Goal: Check status

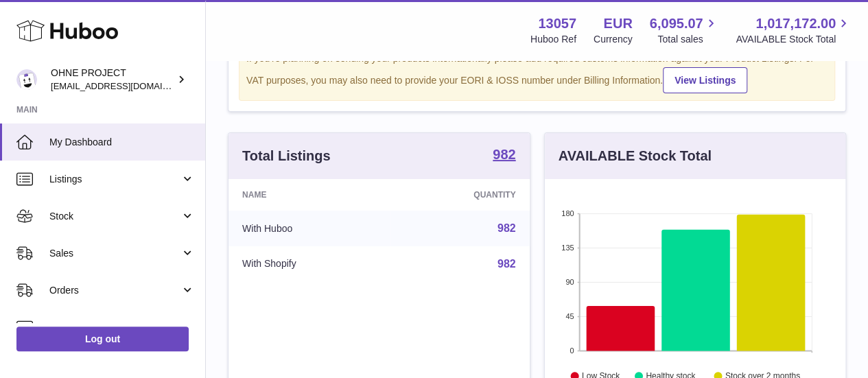
scroll to position [75, 0]
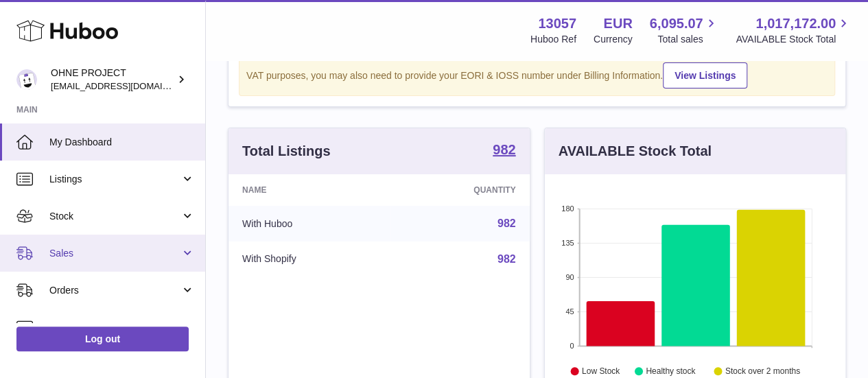
click at [176, 241] on link "Sales" at bounding box center [102, 253] width 205 height 37
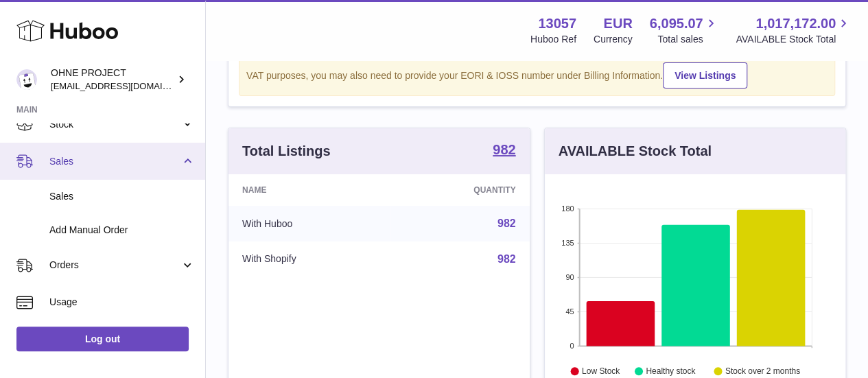
scroll to position [106, 0]
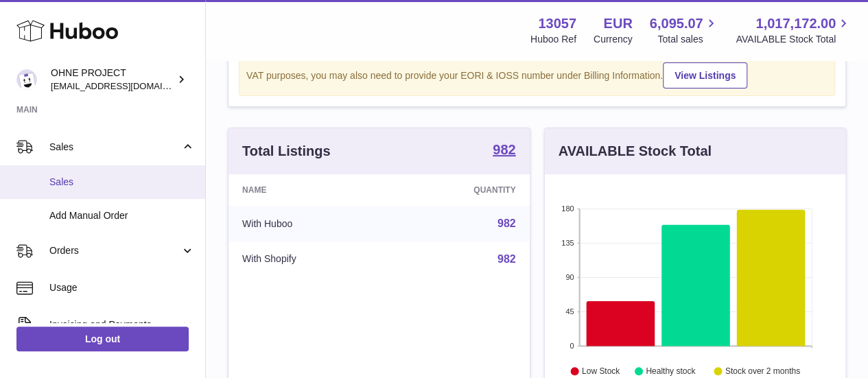
click at [134, 191] on link "Sales" at bounding box center [102, 182] width 205 height 34
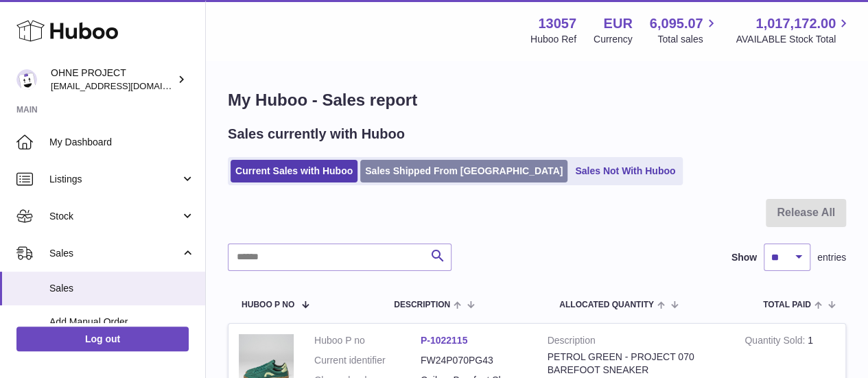
click at [384, 168] on link "Sales Shipped From [GEOGRAPHIC_DATA]" at bounding box center [463, 171] width 207 height 23
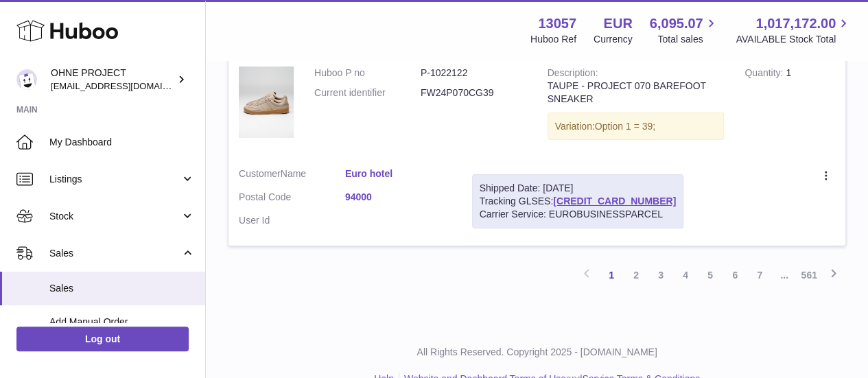
scroll to position [2409, 0]
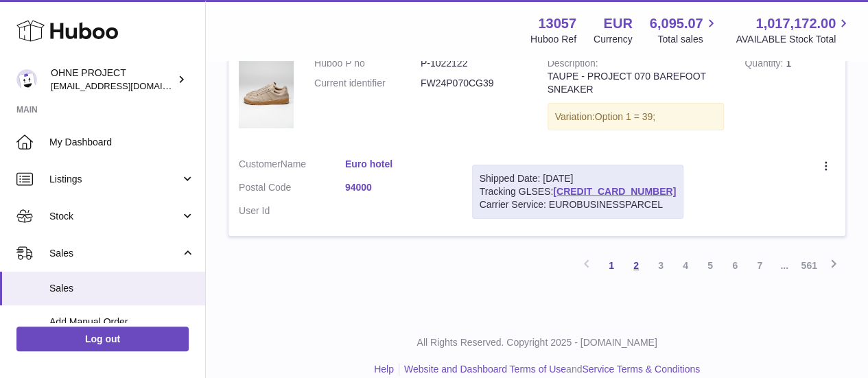
click at [639, 253] on link "2" at bounding box center [636, 265] width 25 height 25
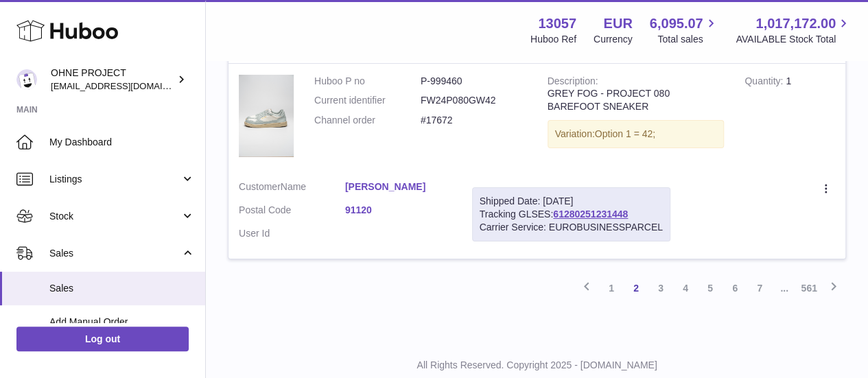
scroll to position [2426, 0]
click at [658, 276] on link "3" at bounding box center [660, 288] width 25 height 25
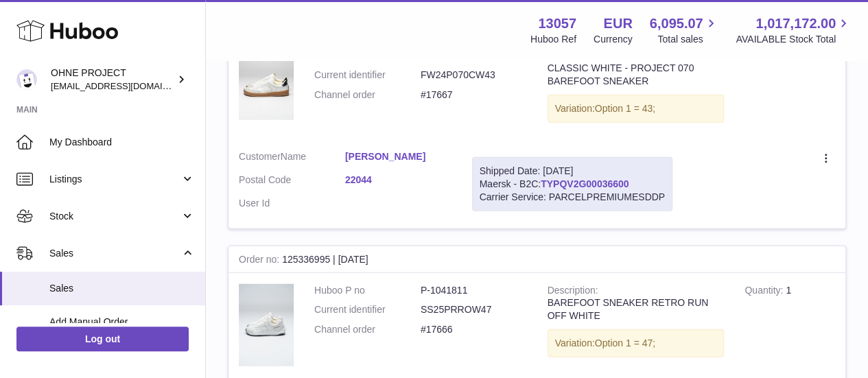
scroll to position [1700, 0]
click at [602, 183] on link "TYPQV2G00036600" at bounding box center [585, 183] width 88 height 11
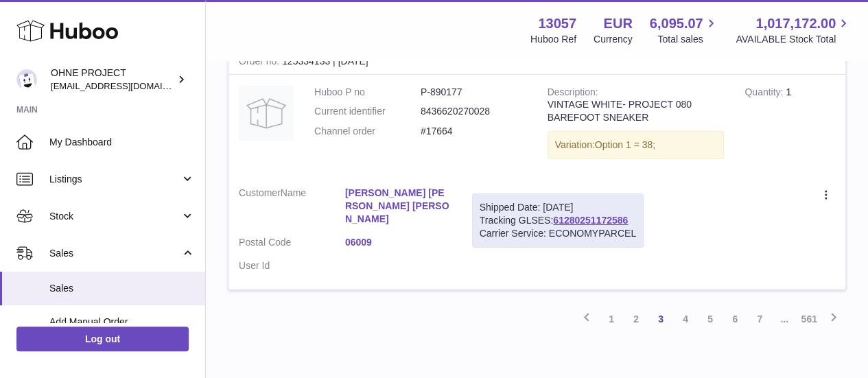
scroll to position [2393, 0]
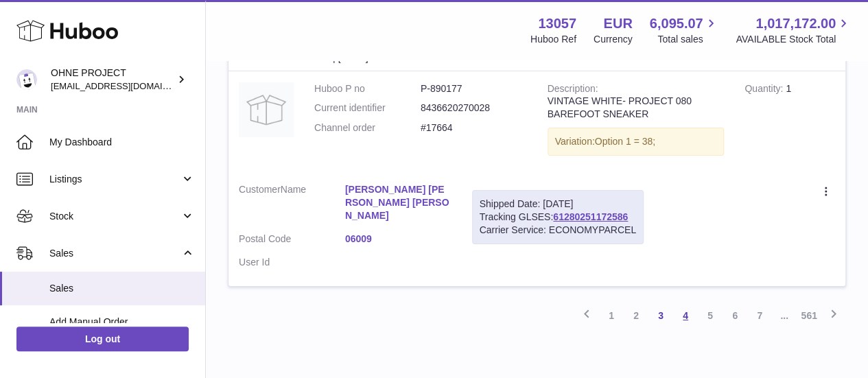
click at [685, 303] on link "4" at bounding box center [685, 315] width 25 height 25
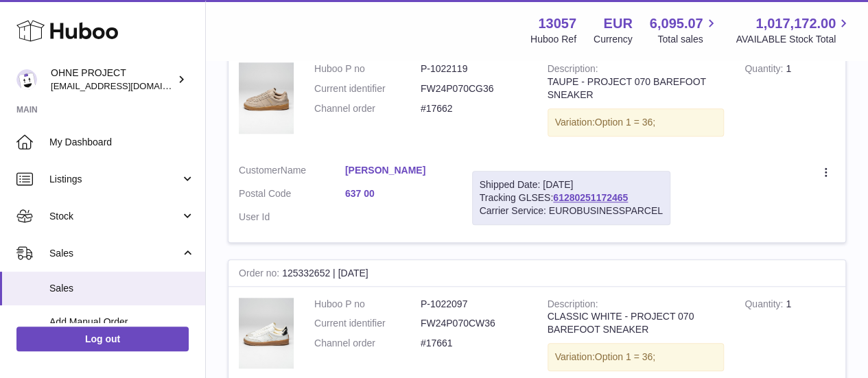
scroll to position [510, 0]
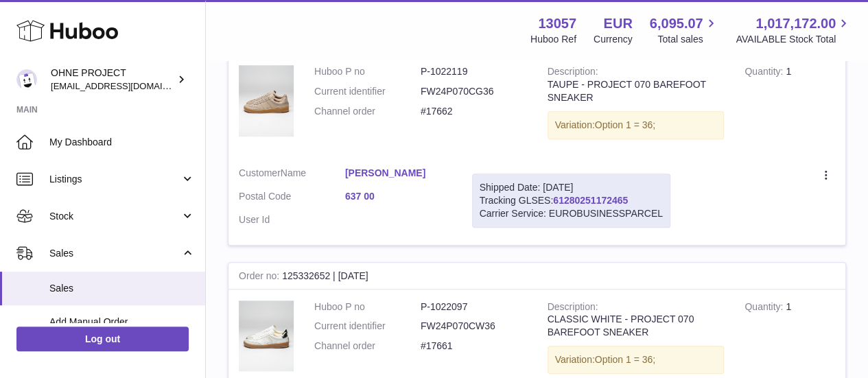
click at [602, 195] on link "61280251172465" at bounding box center [590, 200] width 75 height 11
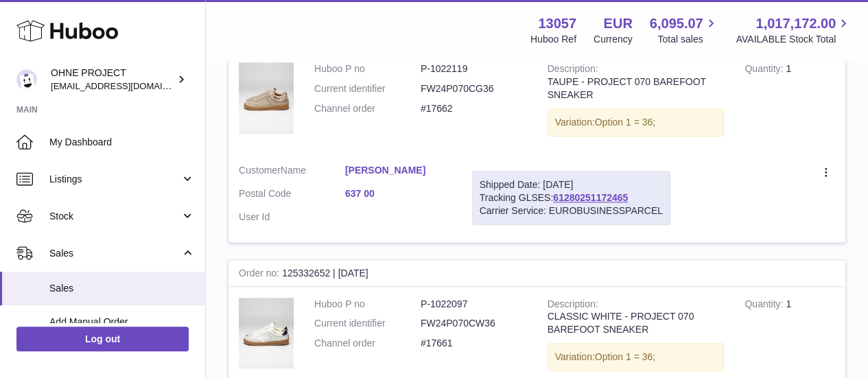
scroll to position [512, 0]
click at [383, 171] on link "Linda Komůrková" at bounding box center [398, 171] width 106 height 13
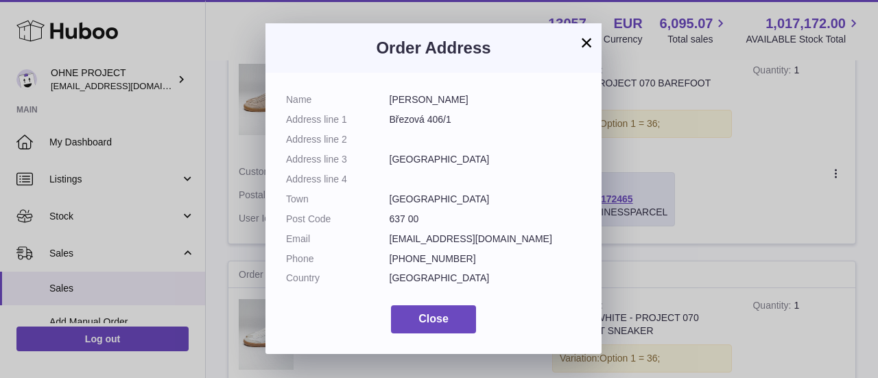
click at [583, 42] on button "×" at bounding box center [586, 42] width 16 height 16
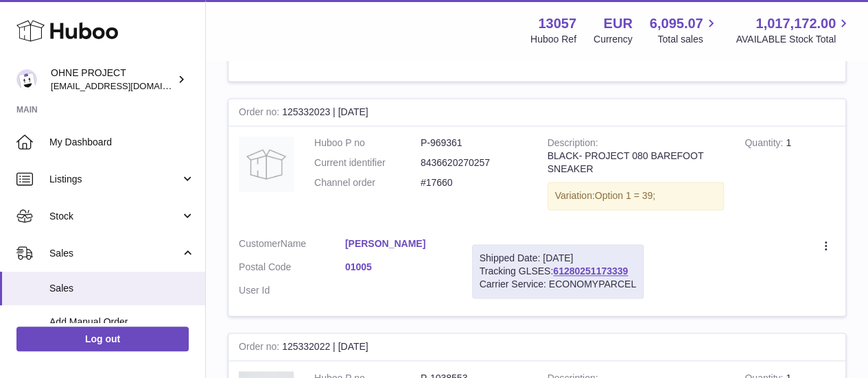
scroll to position [922, 0]
click at [580, 264] on link "61280251173339" at bounding box center [590, 269] width 75 height 11
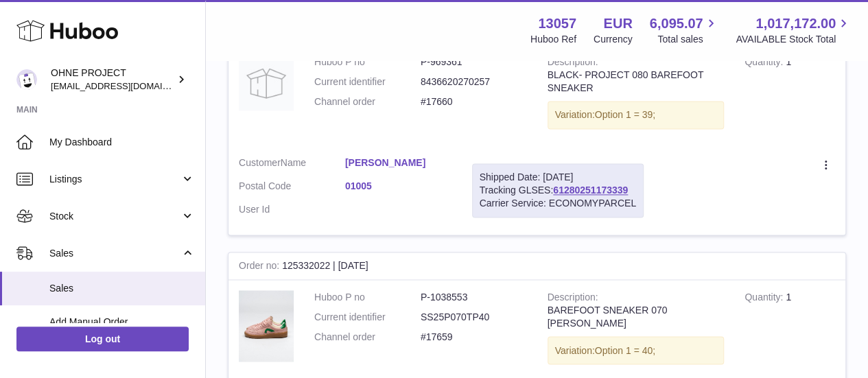
scroll to position [1003, 0]
click at [583, 183] on link "61280251173339" at bounding box center [590, 188] width 75 height 11
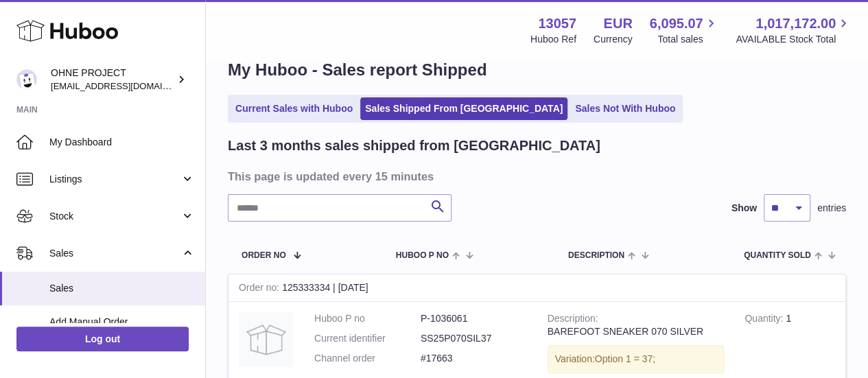
scroll to position [0, 0]
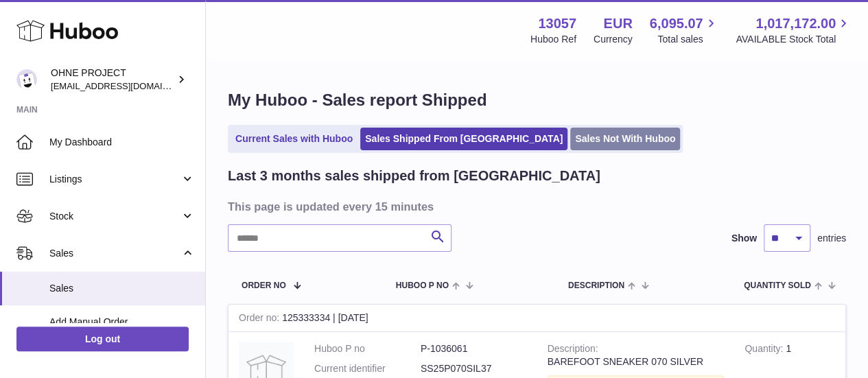
click at [570, 148] on link "Sales Not With Huboo" at bounding box center [625, 139] width 110 height 23
